Goal: Complete application form

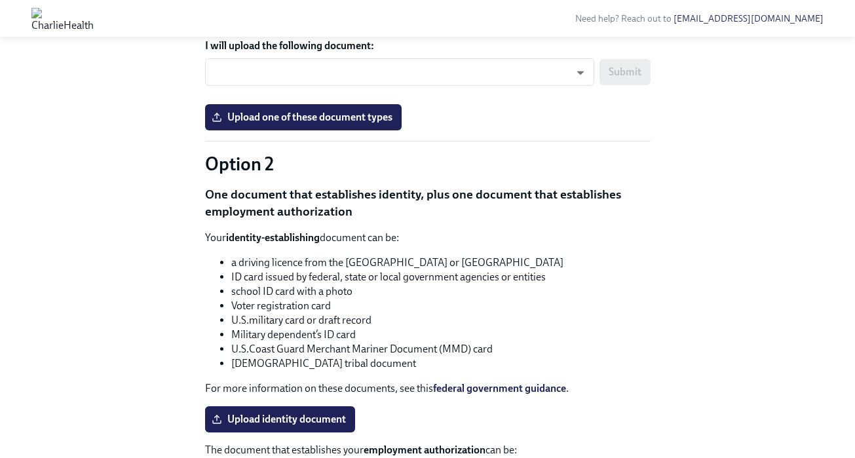
scroll to position [843, 0]
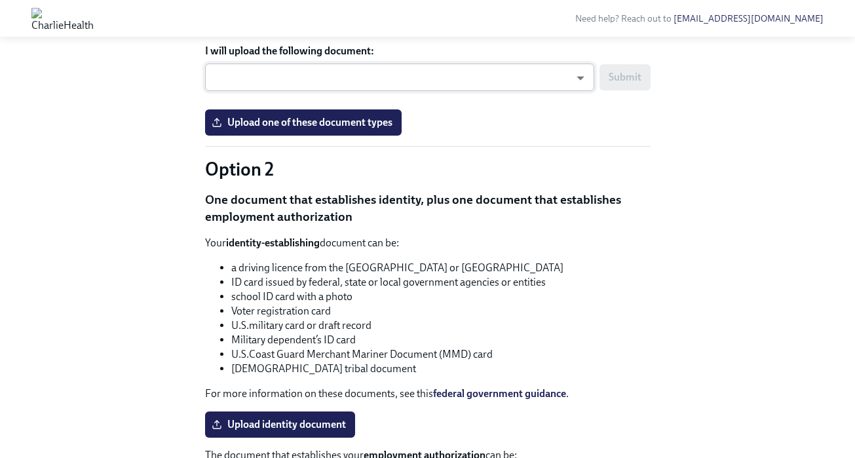
click at [296, 290] on body "Need help? Reach out to [EMAIL_ADDRESS][DOMAIN_NAME] Hi [PERSON_NAME]! This is …" at bounding box center [427, 229] width 855 height 2144
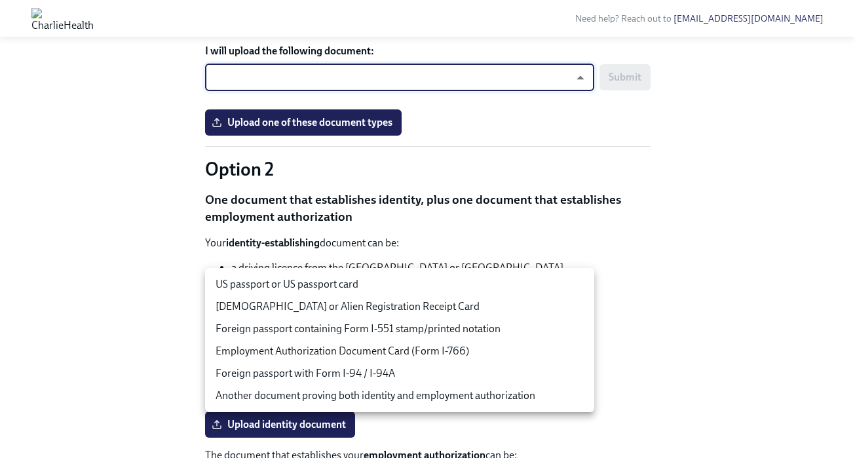
click at [282, 286] on li "US passport or US passport card" at bounding box center [399, 284] width 389 height 22
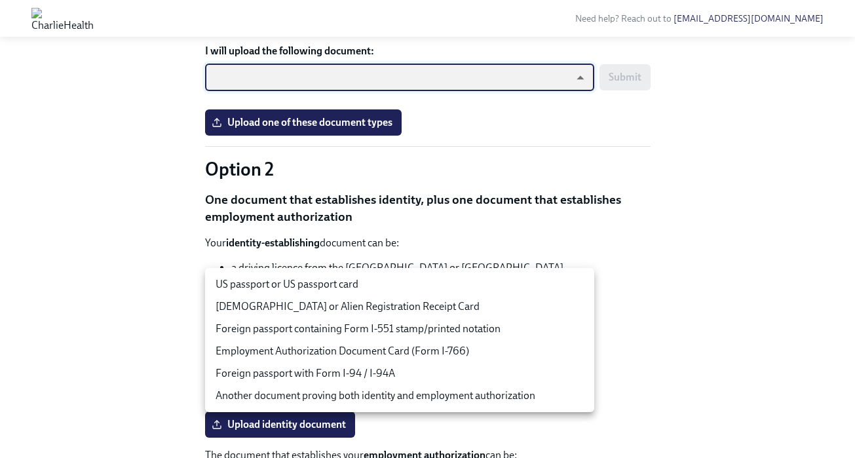
type input "tm035QtdH"
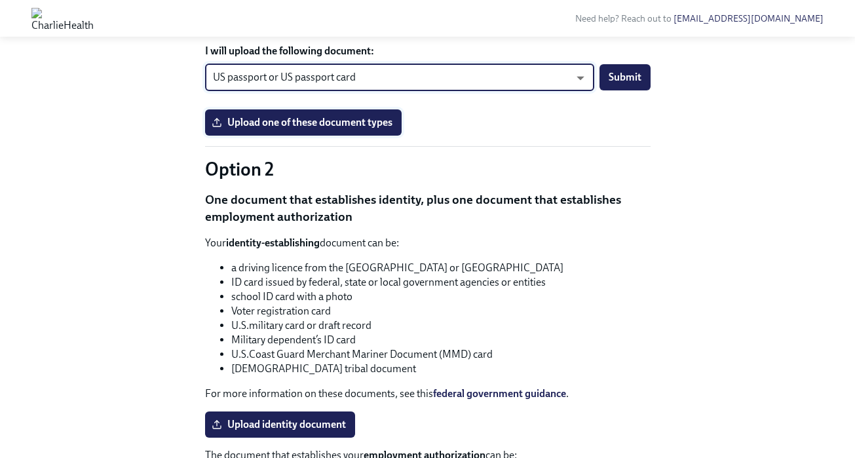
click at [287, 129] on span "Upload one of these document types" at bounding box center [303, 122] width 178 height 13
click at [0, 0] on input "Upload one of these document types" at bounding box center [0, 0] width 0 height 0
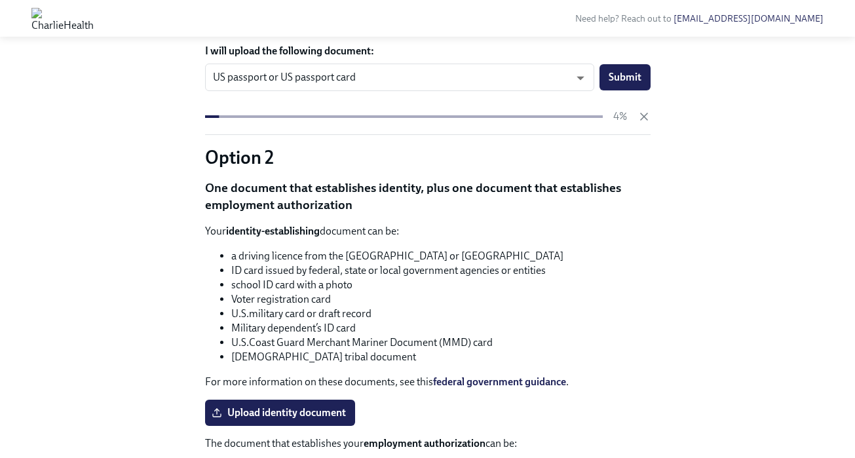
scroll to position [851, 0]
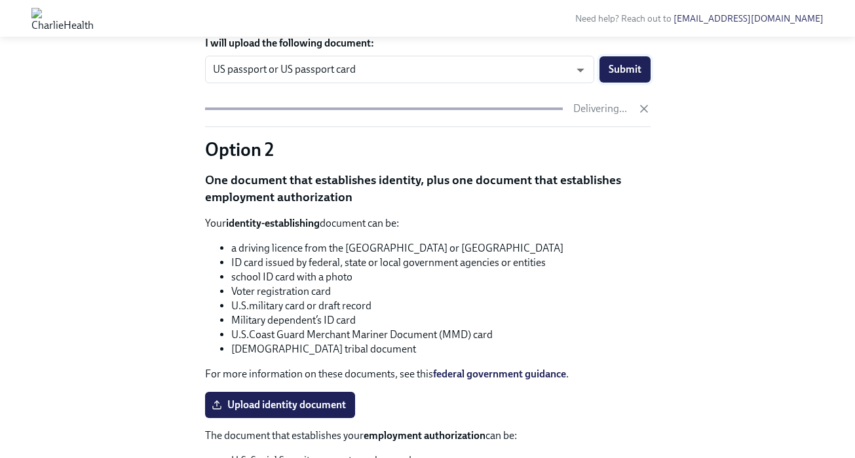
click at [637, 76] on span "Submit" at bounding box center [625, 69] width 33 height 13
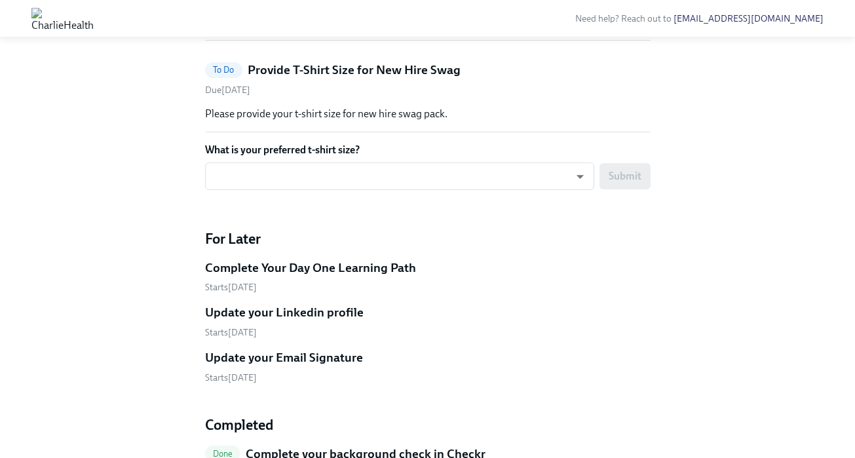
scroll to position [551, 0]
click at [509, 198] on div "​ ​ Submit" at bounding box center [428, 180] width 446 height 35
click at [492, 381] on body "Need help? Reach out to [EMAIL_ADDRESS][DOMAIN_NAME] Hi [PERSON_NAME]! This is …" at bounding box center [427, 79] width 855 height 1261
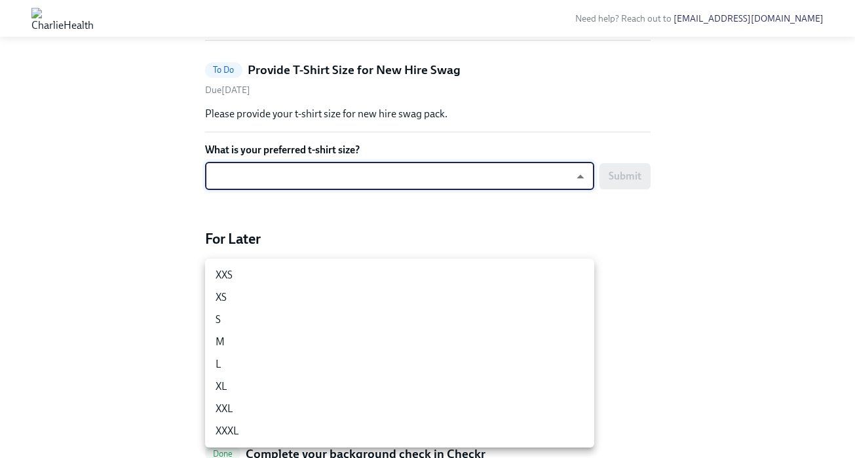
click at [655, 267] on div at bounding box center [427, 229] width 855 height 458
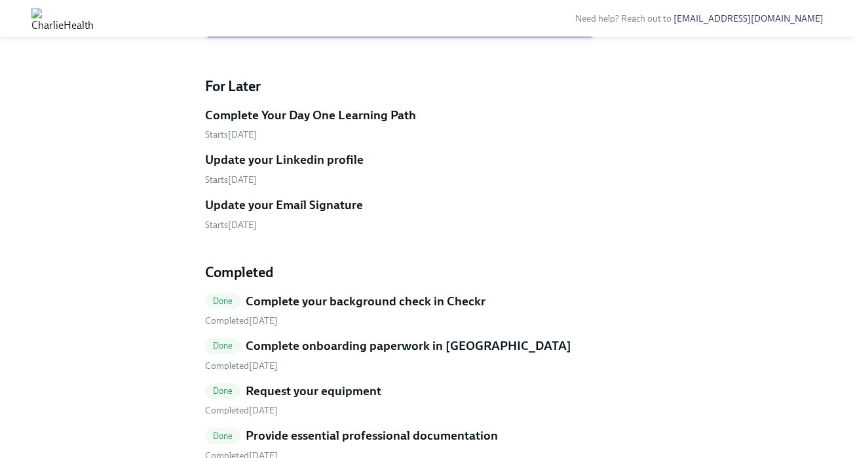
scroll to position [704, 0]
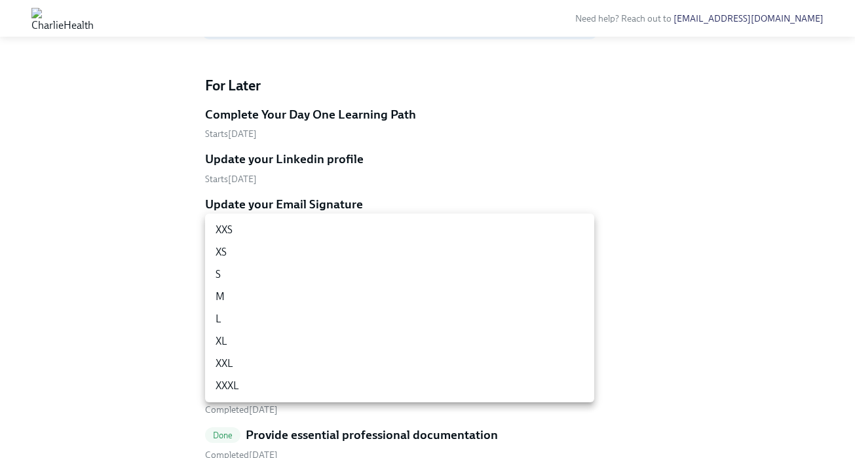
click at [442, 328] on li "L" at bounding box center [399, 319] width 389 height 22
type input "-gFL8YKG_"
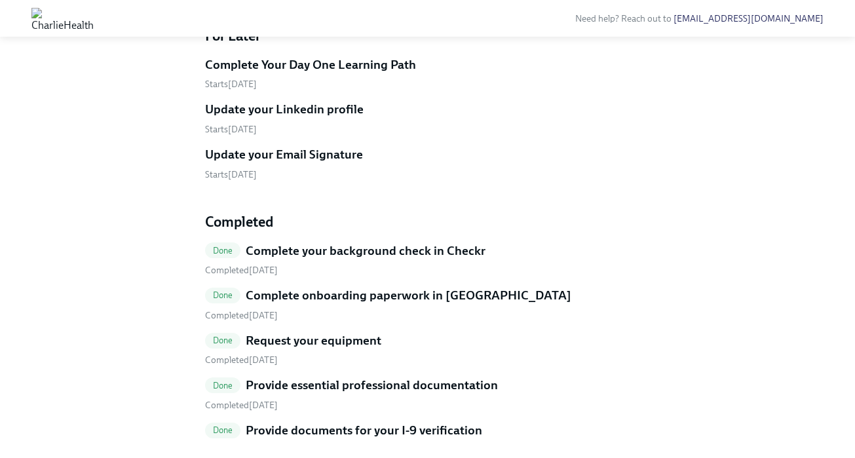
scroll to position [760, 0]
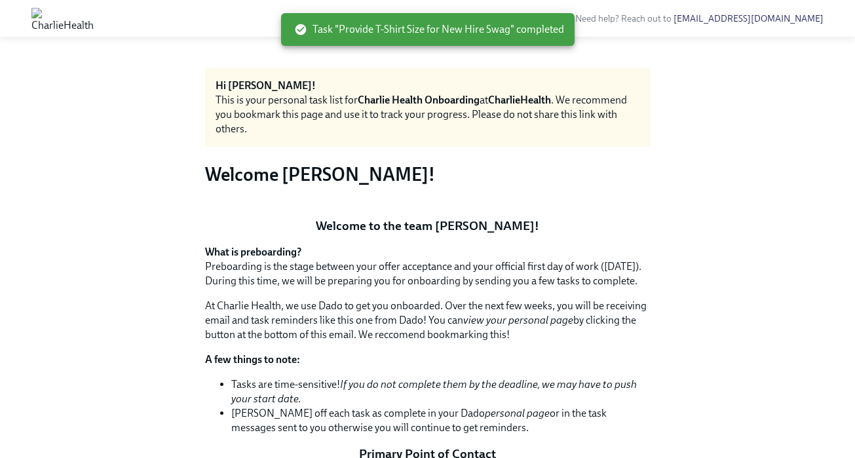
scroll to position [0, 0]
